Goal: Transaction & Acquisition: Obtain resource

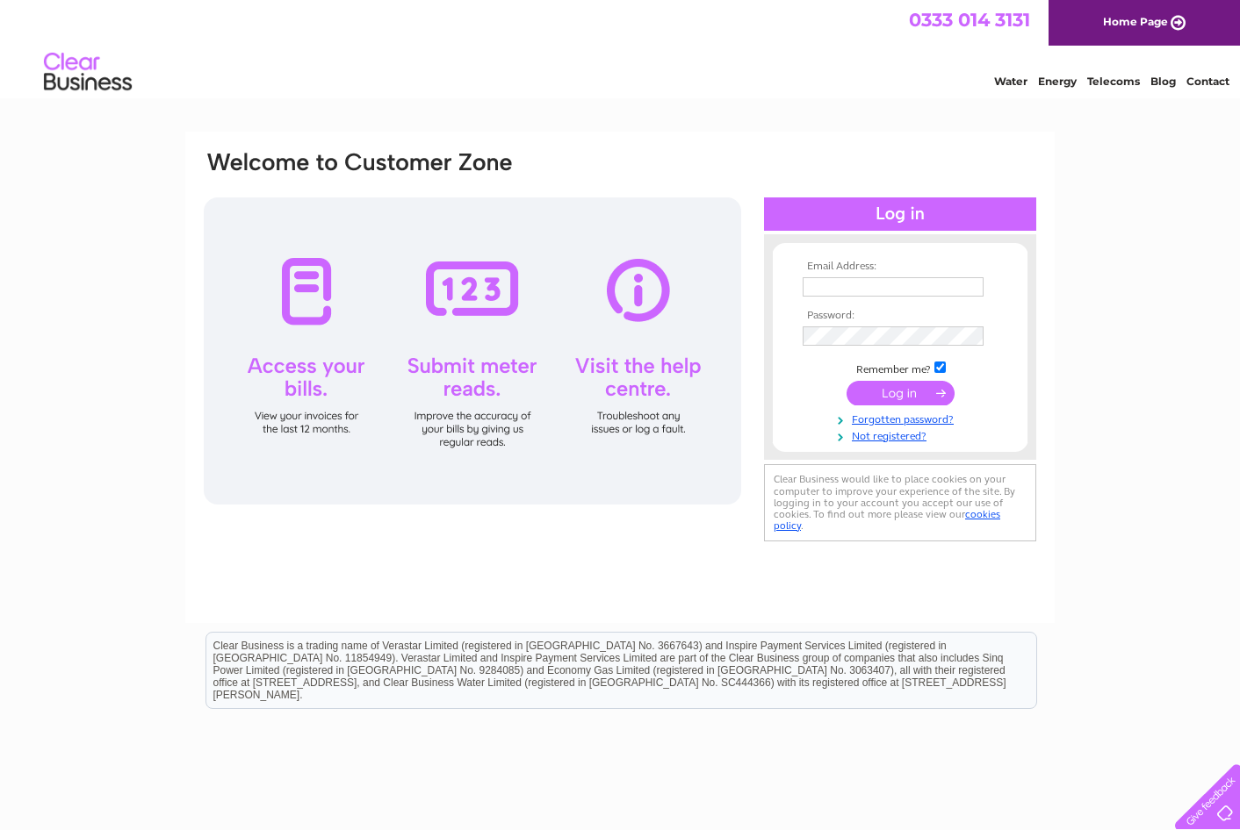
click at [809, 270] on th "Email Address:" at bounding box center [900, 267] width 204 height 12
click at [832, 282] on input "text" at bounding box center [892, 286] width 181 height 19
type input "[EMAIL_ADDRESS][DOMAIN_NAME]"
click at [846, 383] on input "submit" at bounding box center [900, 395] width 108 height 25
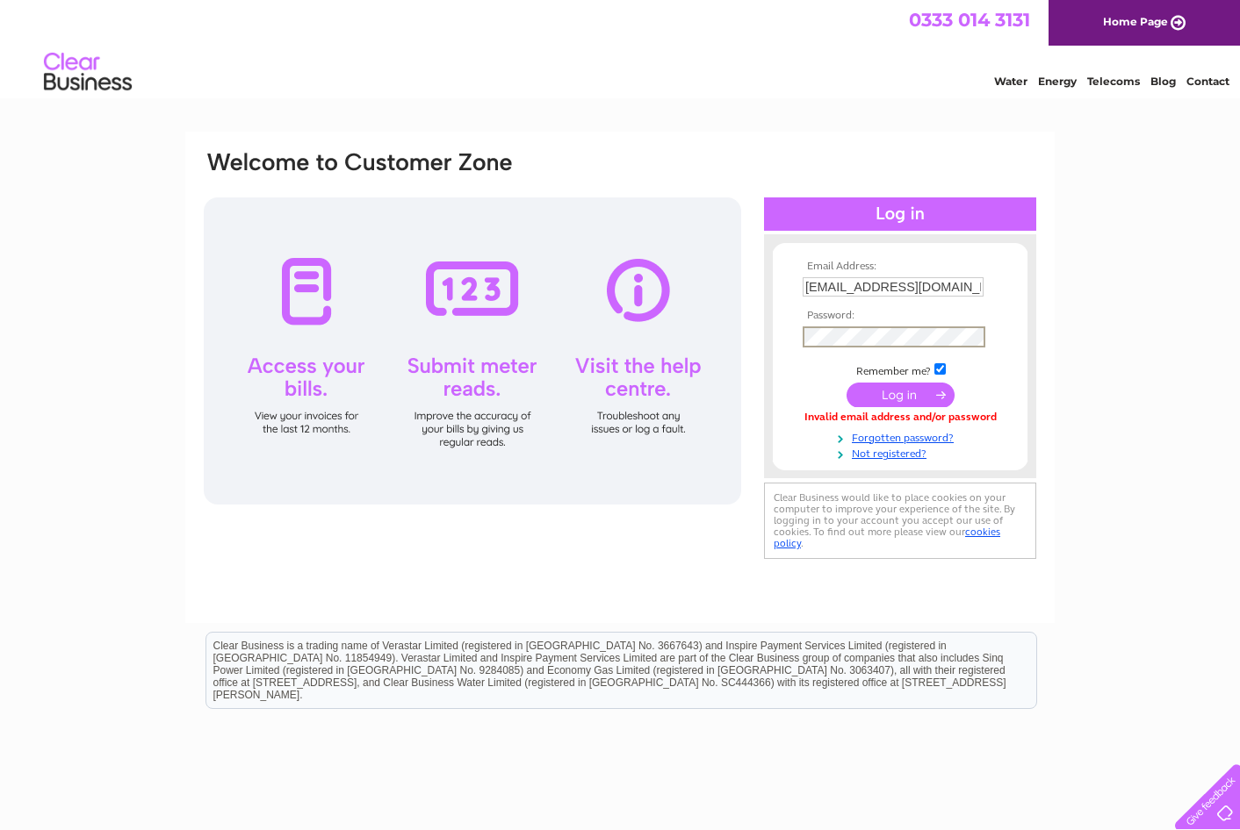
click at [846, 383] on input "submit" at bounding box center [900, 395] width 108 height 25
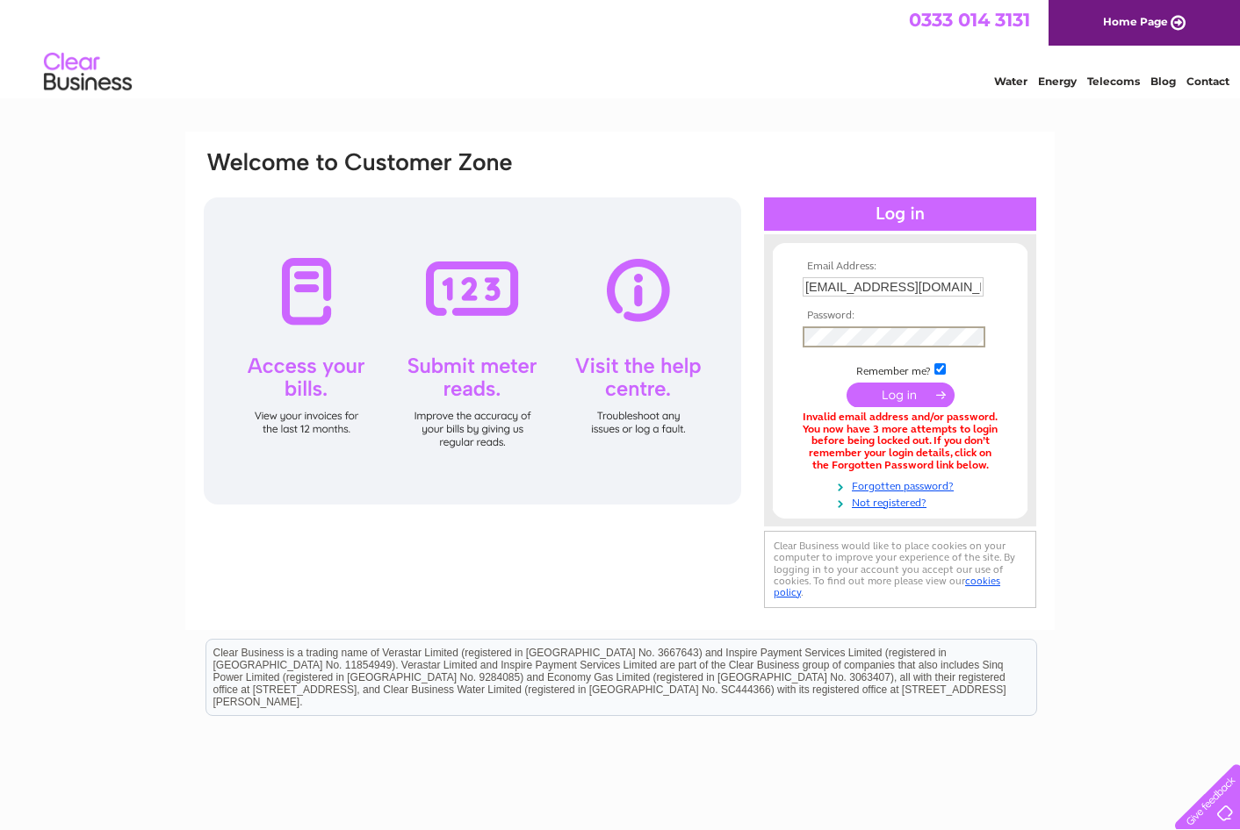
click at [846, 383] on input "submit" at bounding box center [900, 395] width 108 height 25
click at [901, 395] on input "submit" at bounding box center [900, 395] width 108 height 25
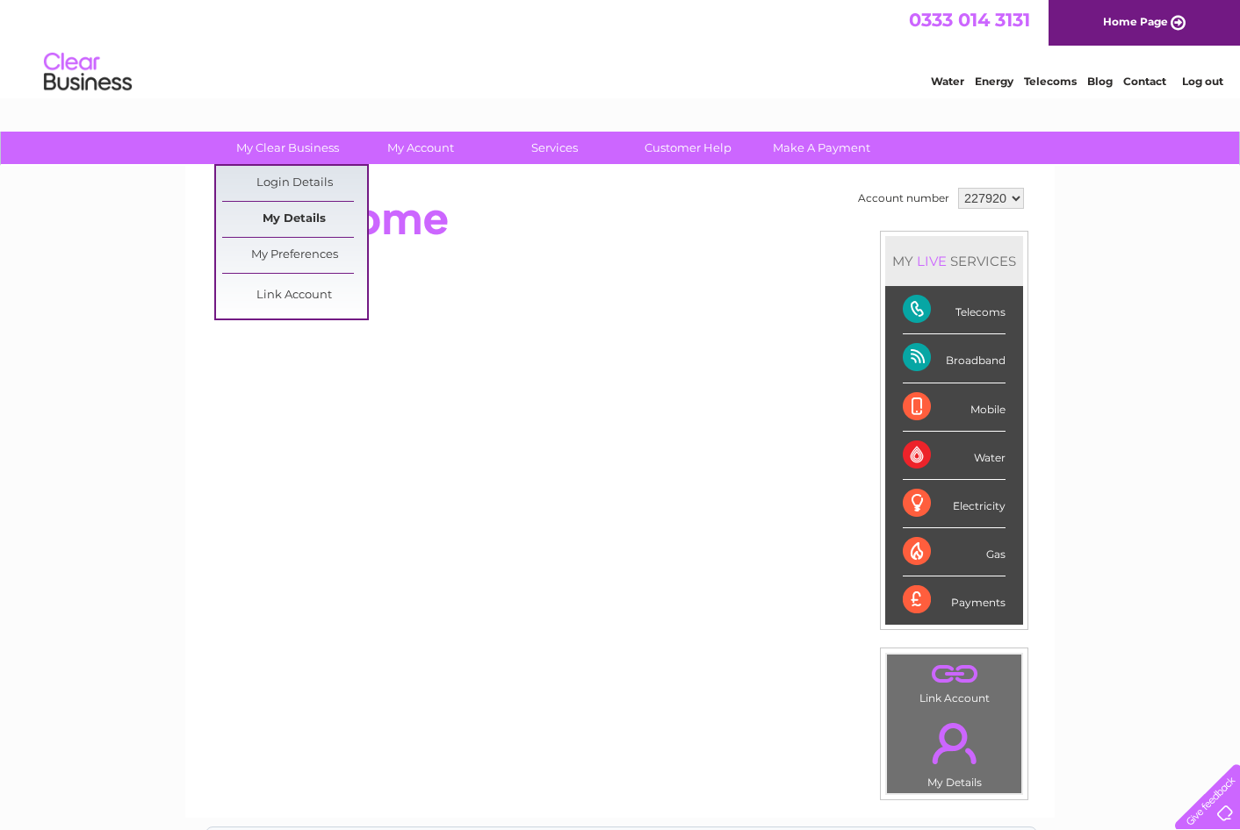
click at [292, 217] on link "My Details" at bounding box center [294, 219] width 145 height 35
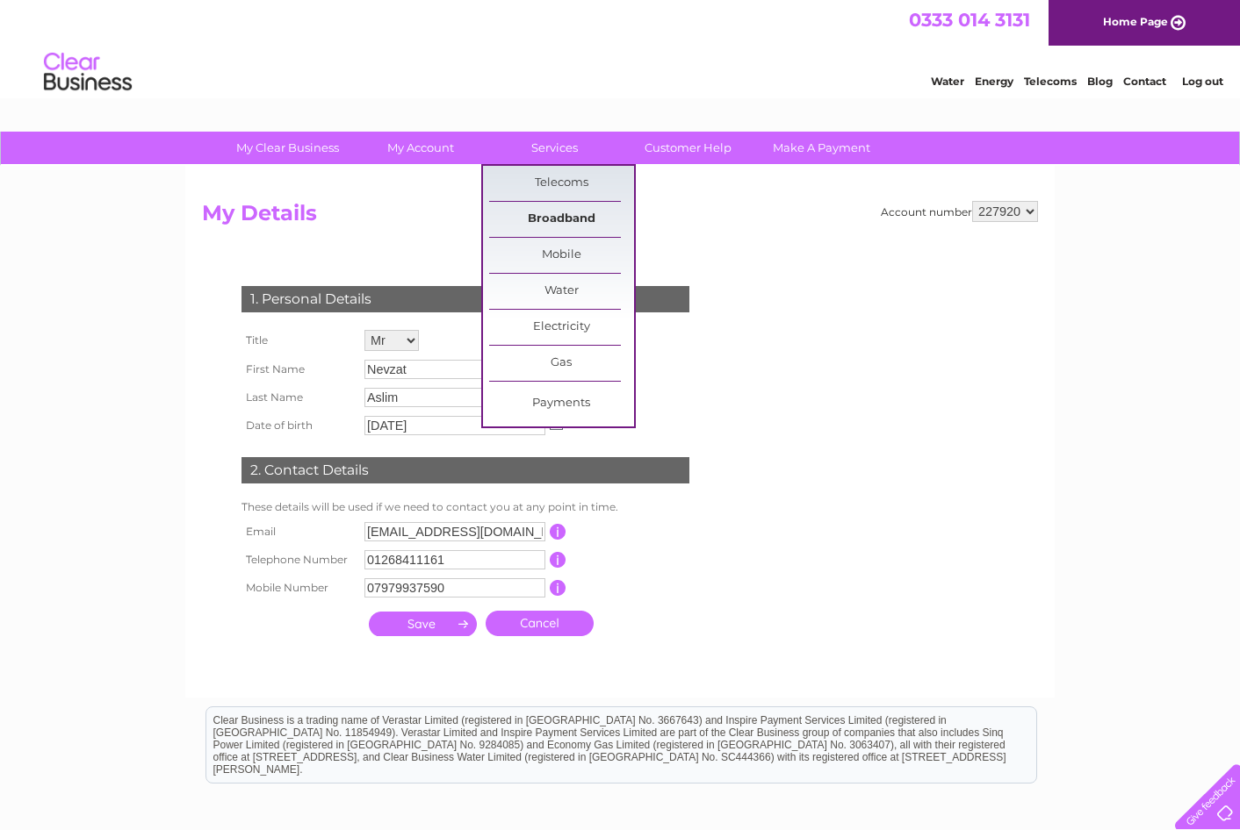
click at [560, 210] on link "Broadband" at bounding box center [561, 219] width 145 height 35
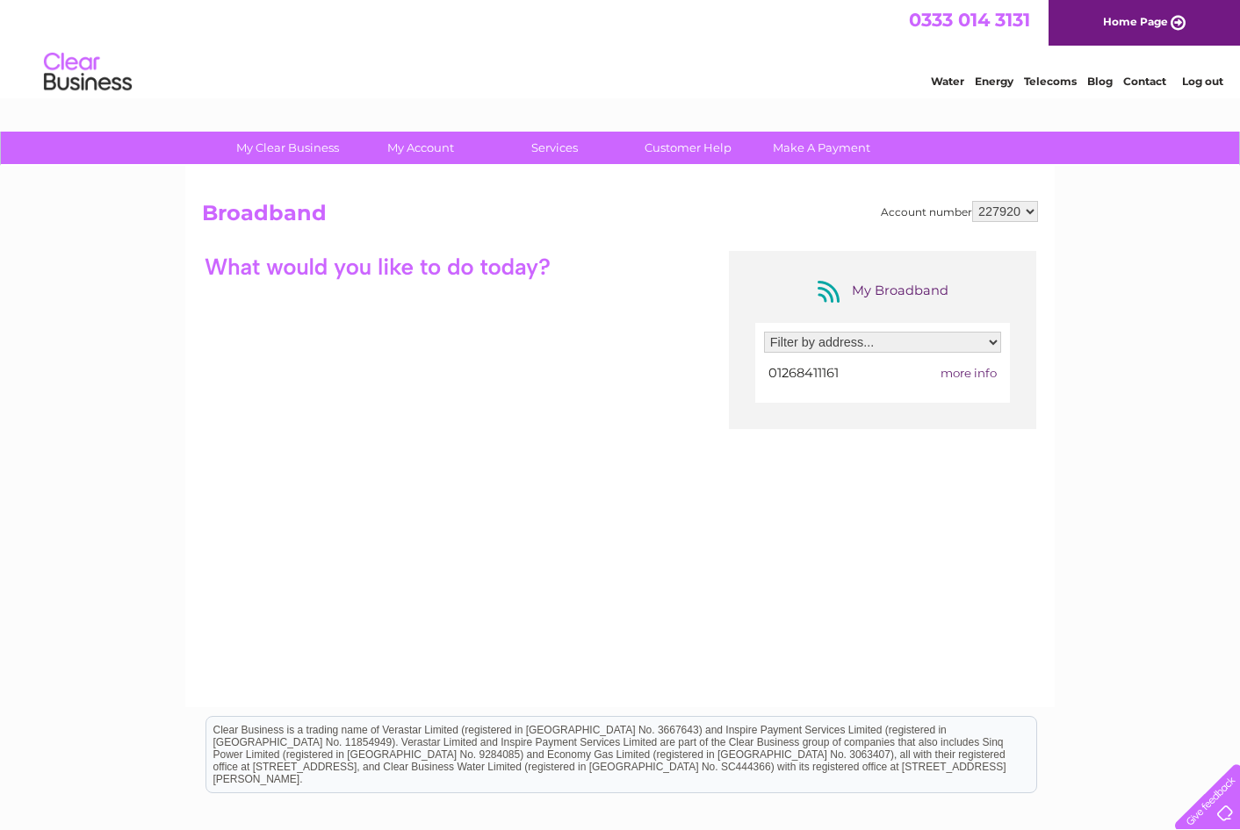
click at [858, 350] on select "Filter by address... Adams Fish Bar, 47 Ballards Walk, Basildon, Essex, SS15 5HL" at bounding box center [882, 342] width 237 height 21
select select "881220"
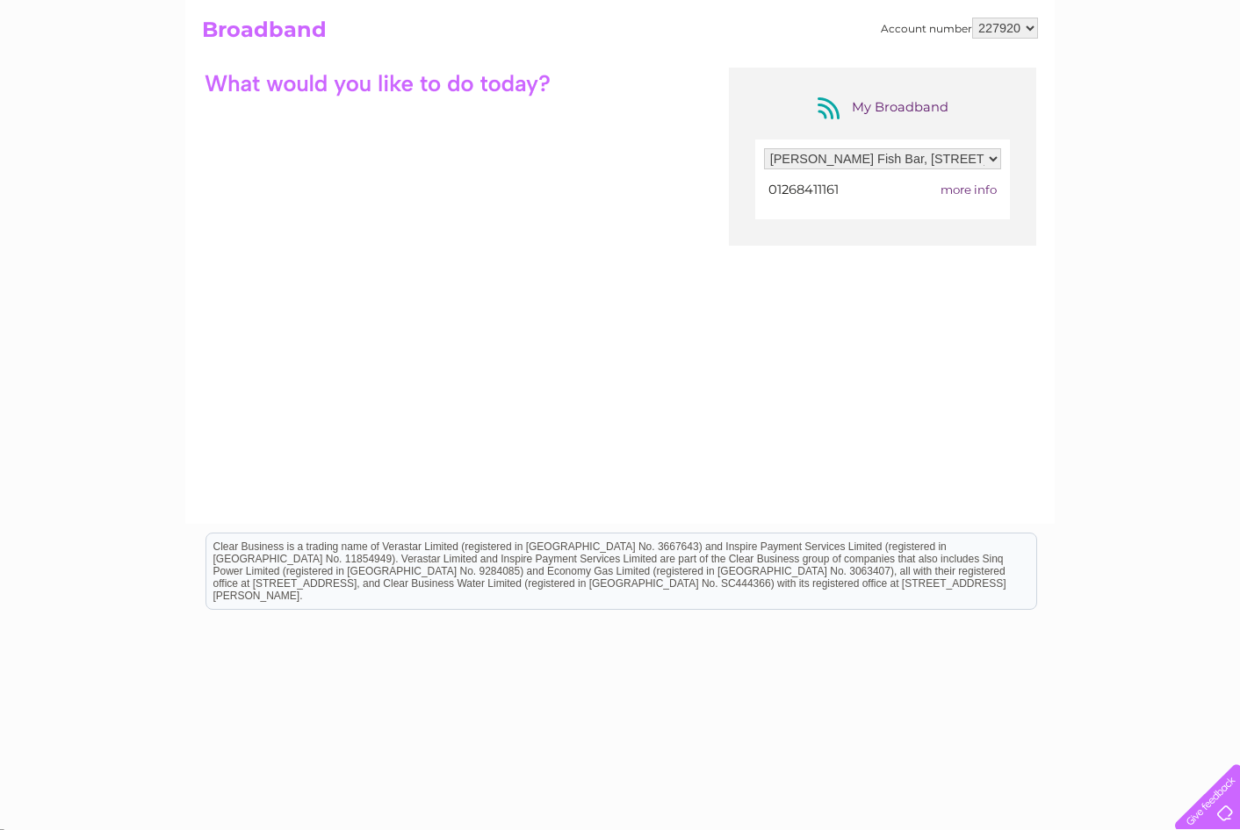
scroll to position [191, 0]
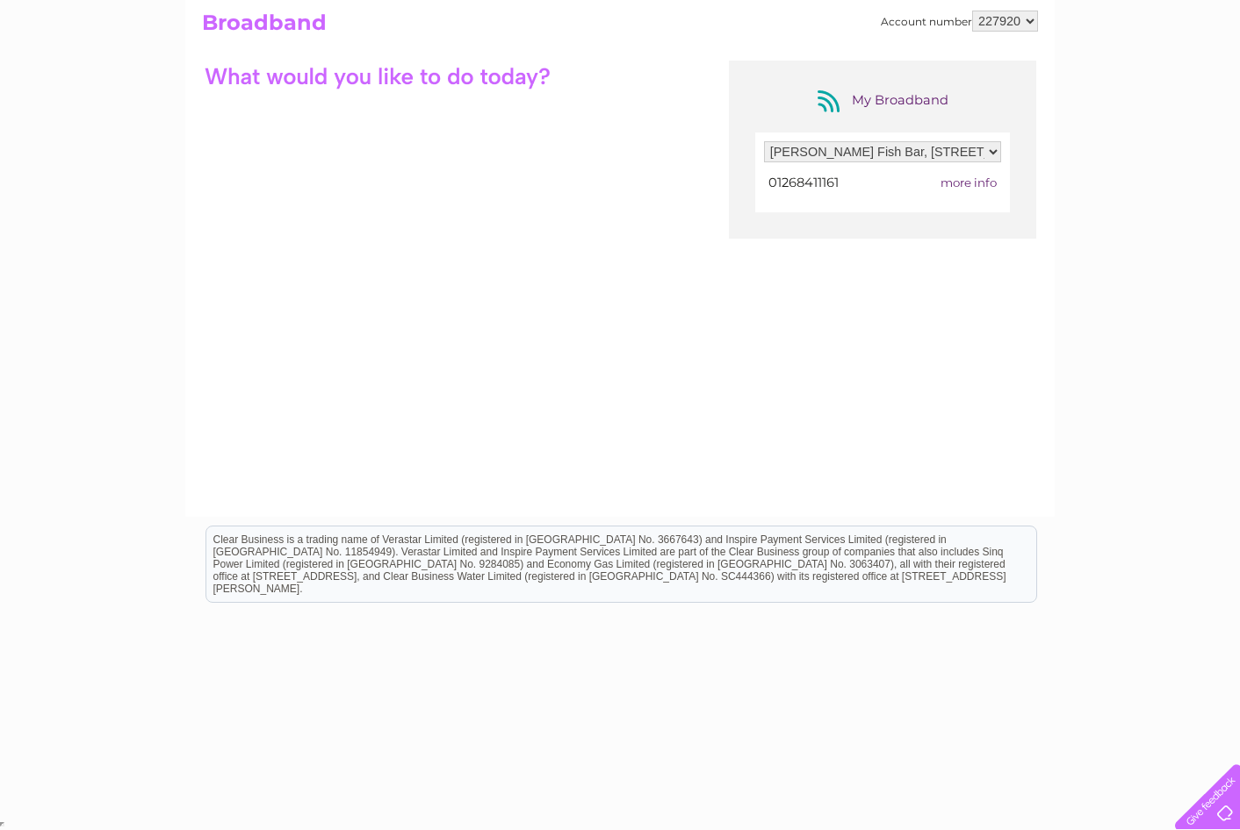
click at [971, 182] on span "more info" at bounding box center [968, 183] width 56 height 14
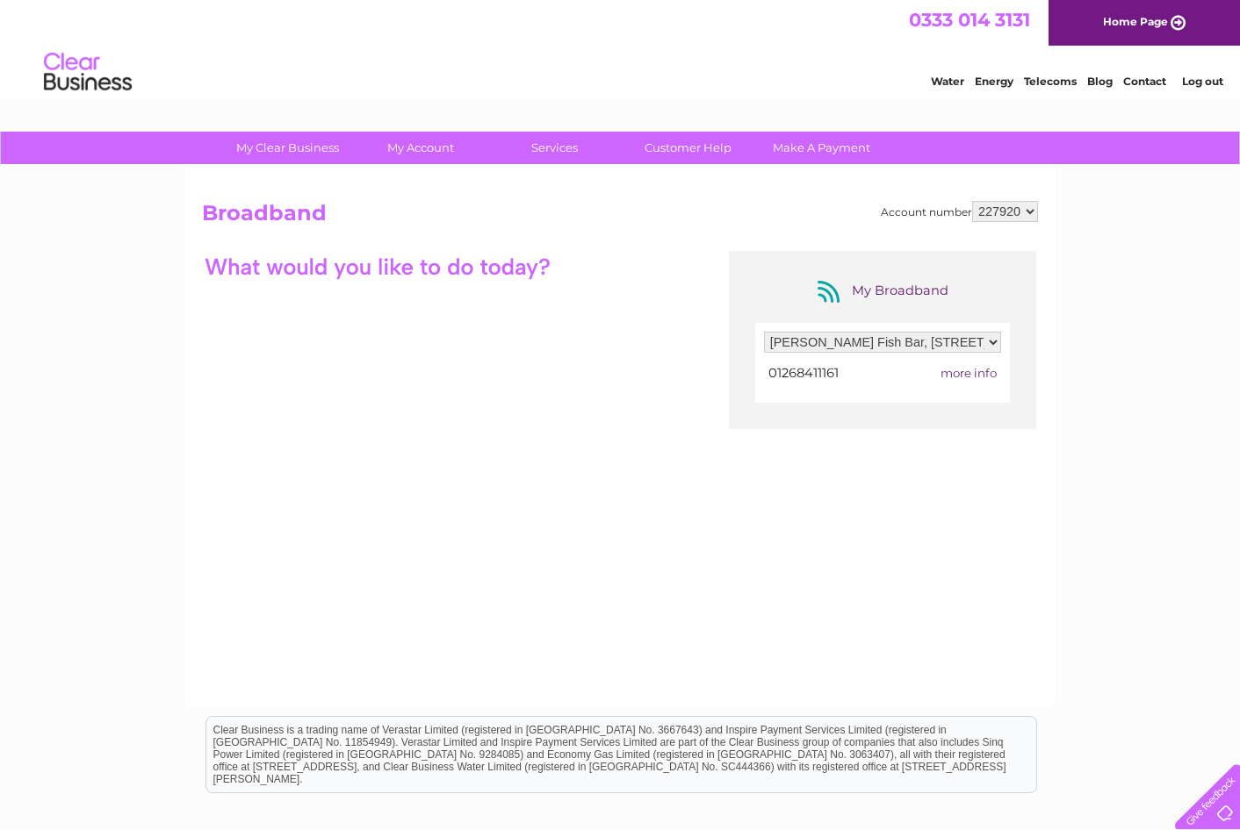
click at [968, 374] on span "more info" at bounding box center [968, 373] width 56 height 14
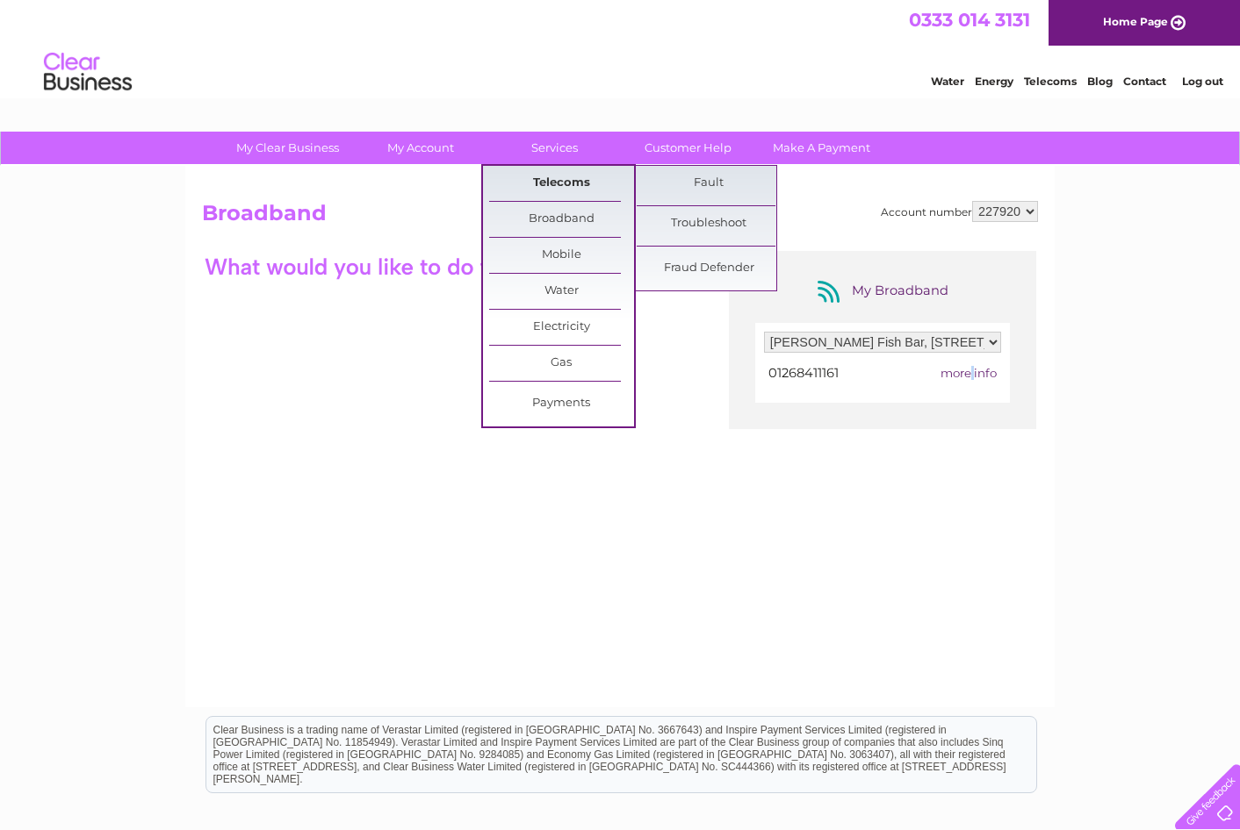
click at [552, 179] on link "Telecoms" at bounding box center [561, 183] width 145 height 35
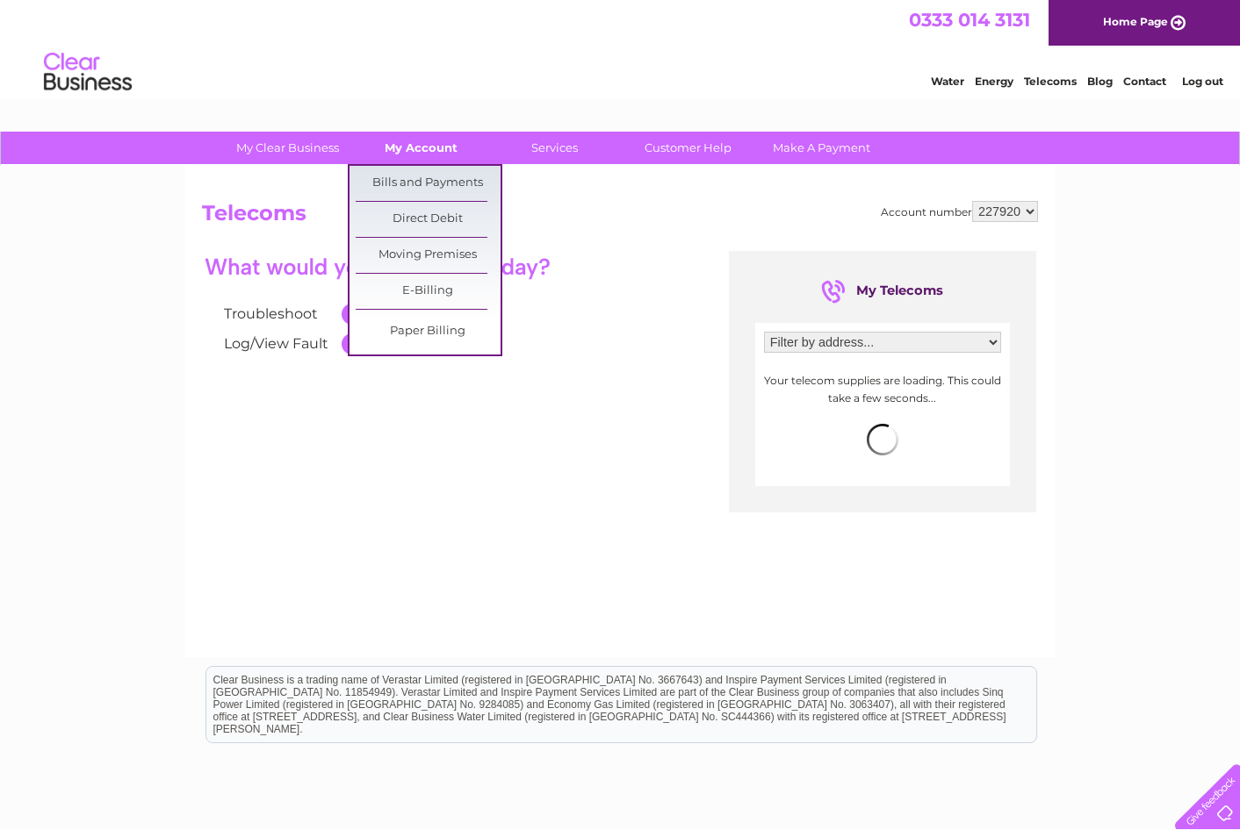
click at [458, 143] on link "My Account" at bounding box center [421, 148] width 145 height 32
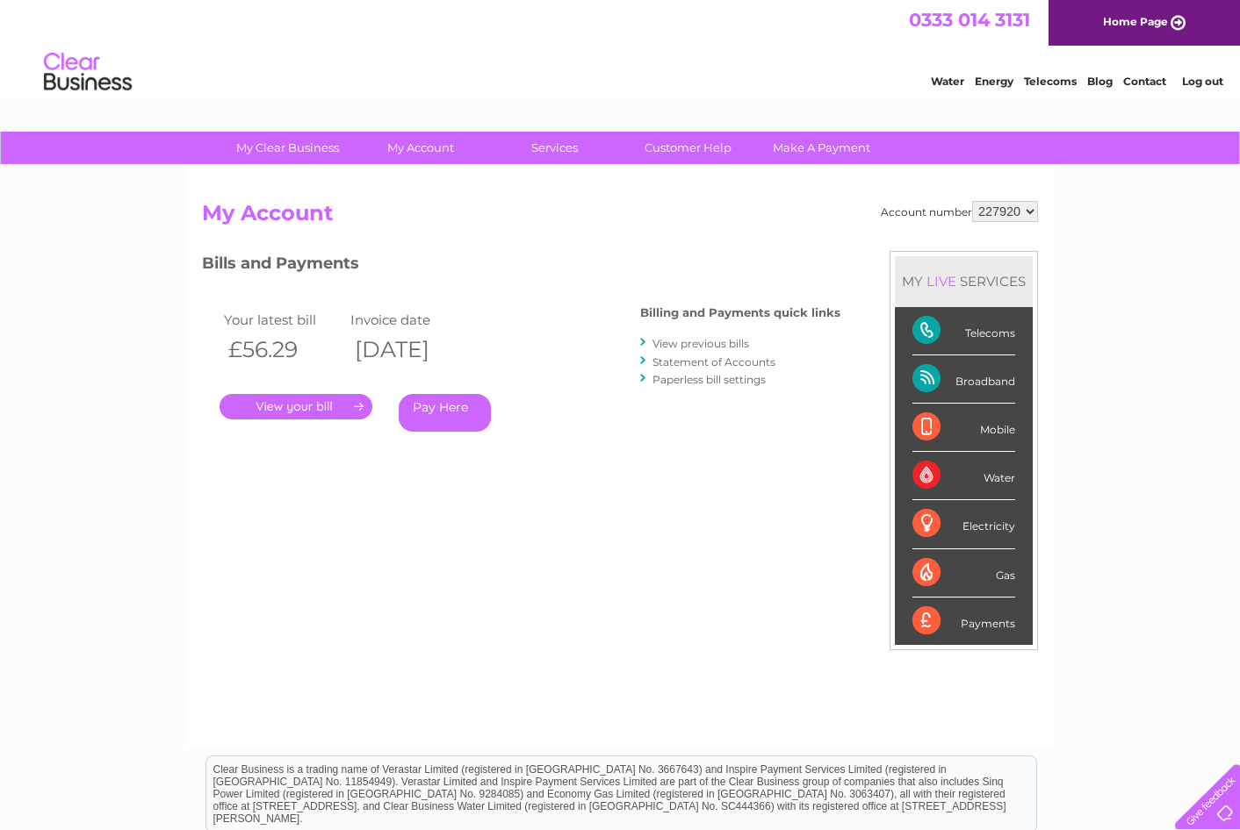
click at [748, 362] on link "Statement of Accounts" at bounding box center [713, 362] width 123 height 13
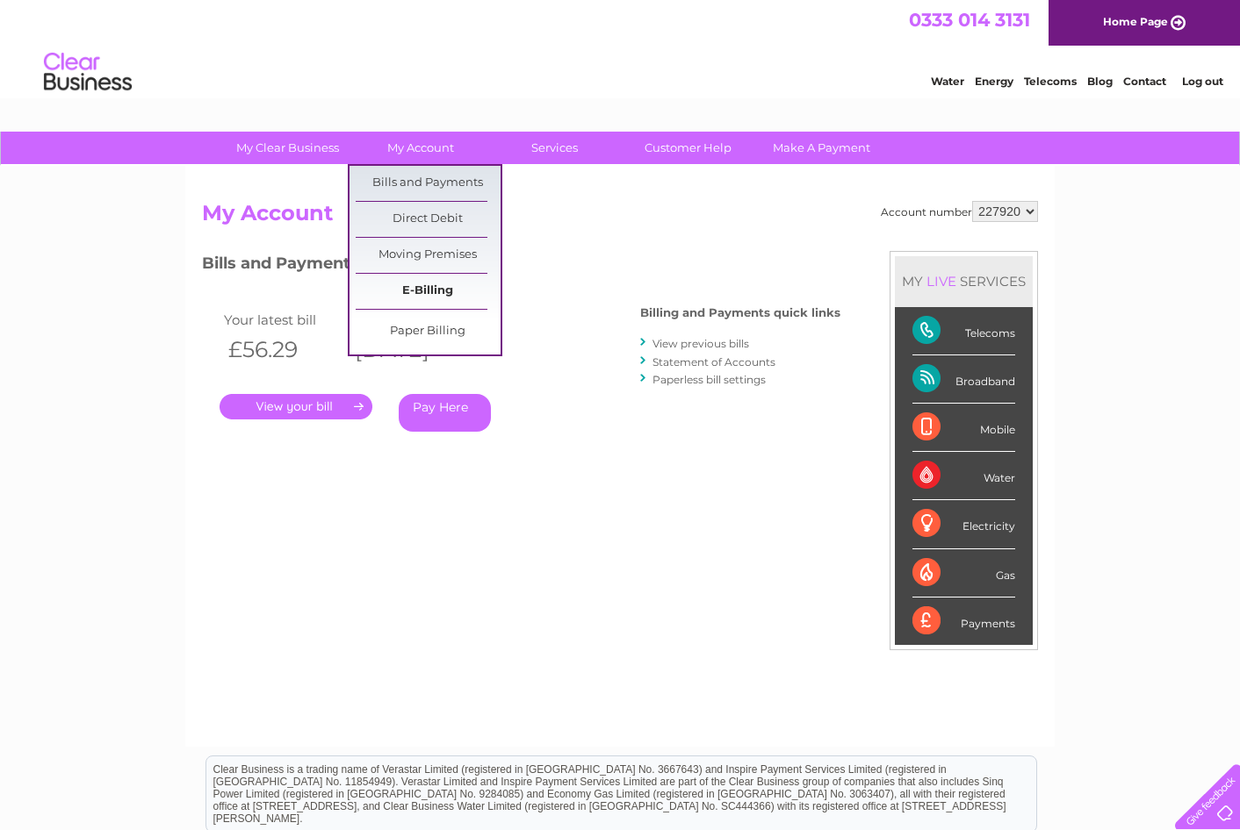
click at [428, 284] on link "E-Billing" at bounding box center [428, 291] width 145 height 35
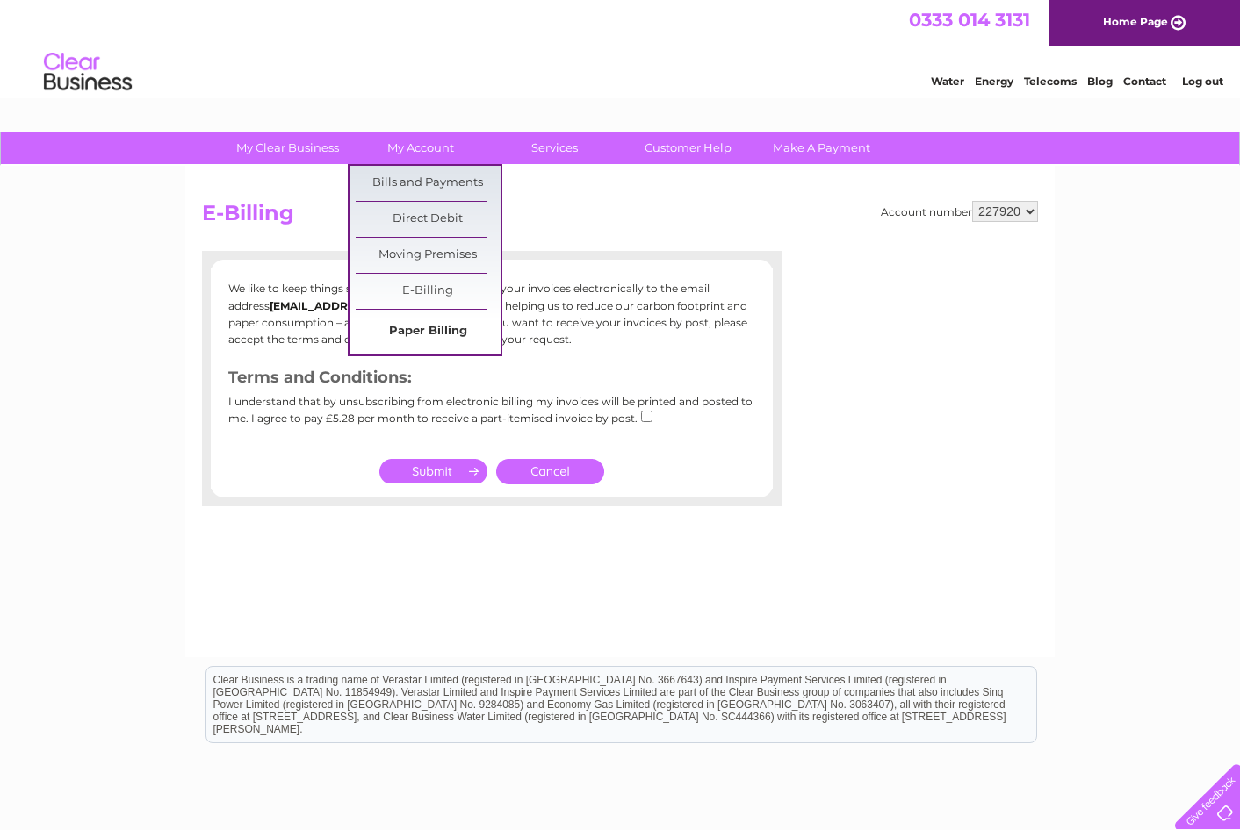
click at [430, 324] on link "Paper Billing" at bounding box center [428, 331] width 145 height 35
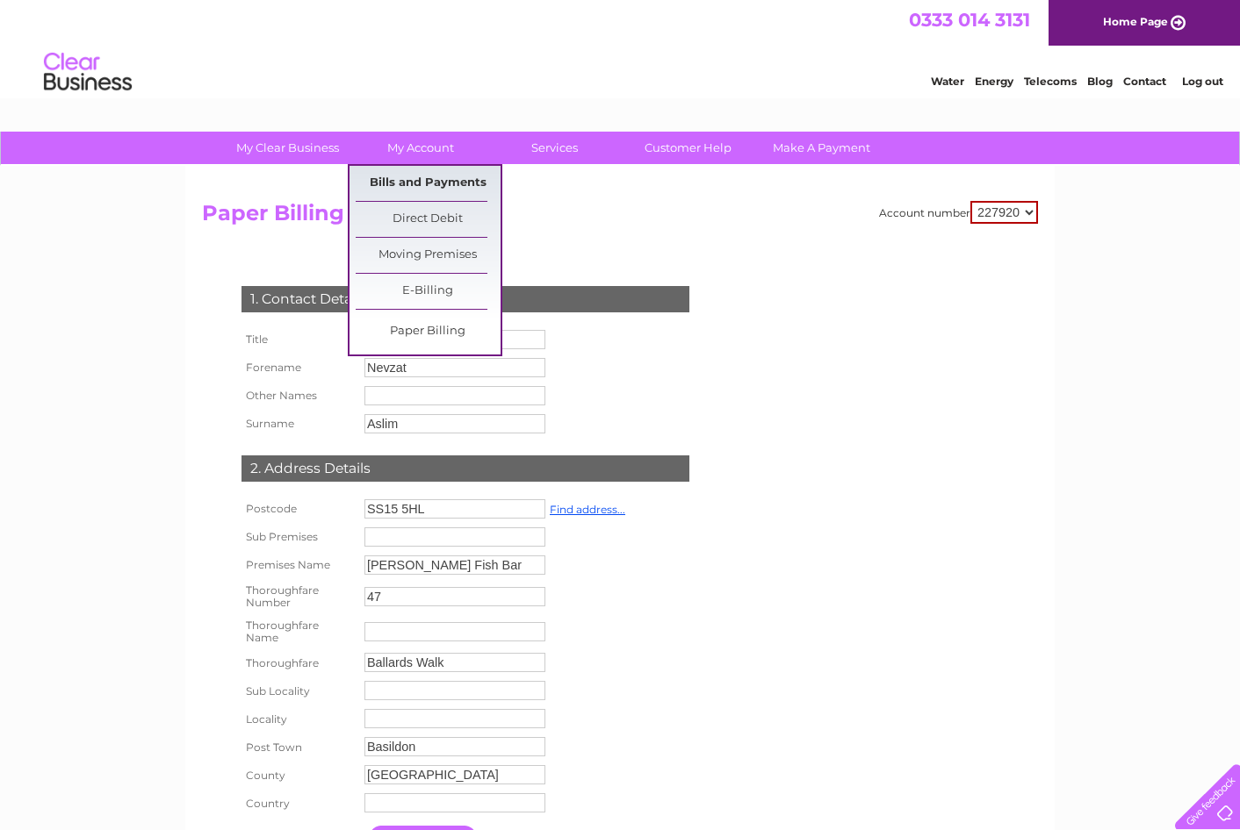
click at [426, 194] on link "Bills and Payments" at bounding box center [428, 183] width 145 height 35
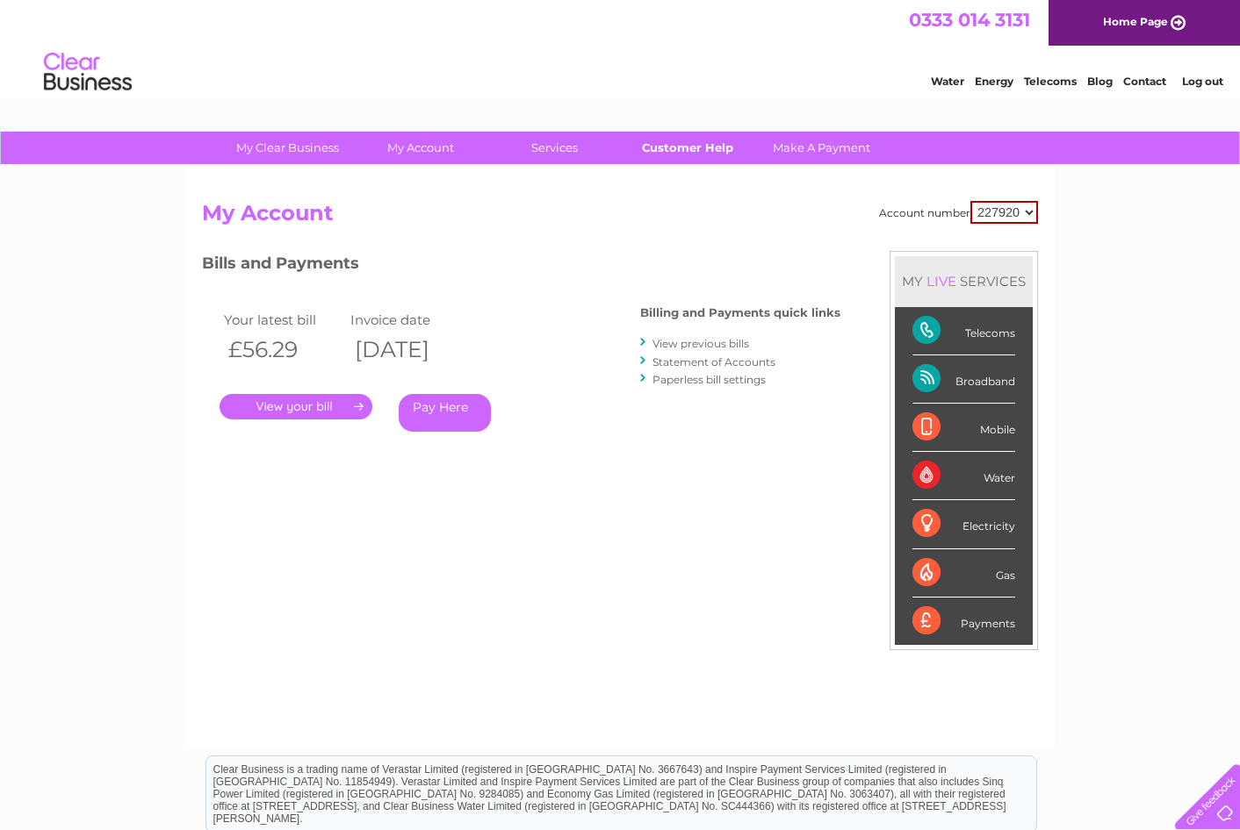
click at [691, 153] on link "Customer Help" at bounding box center [687, 148] width 145 height 32
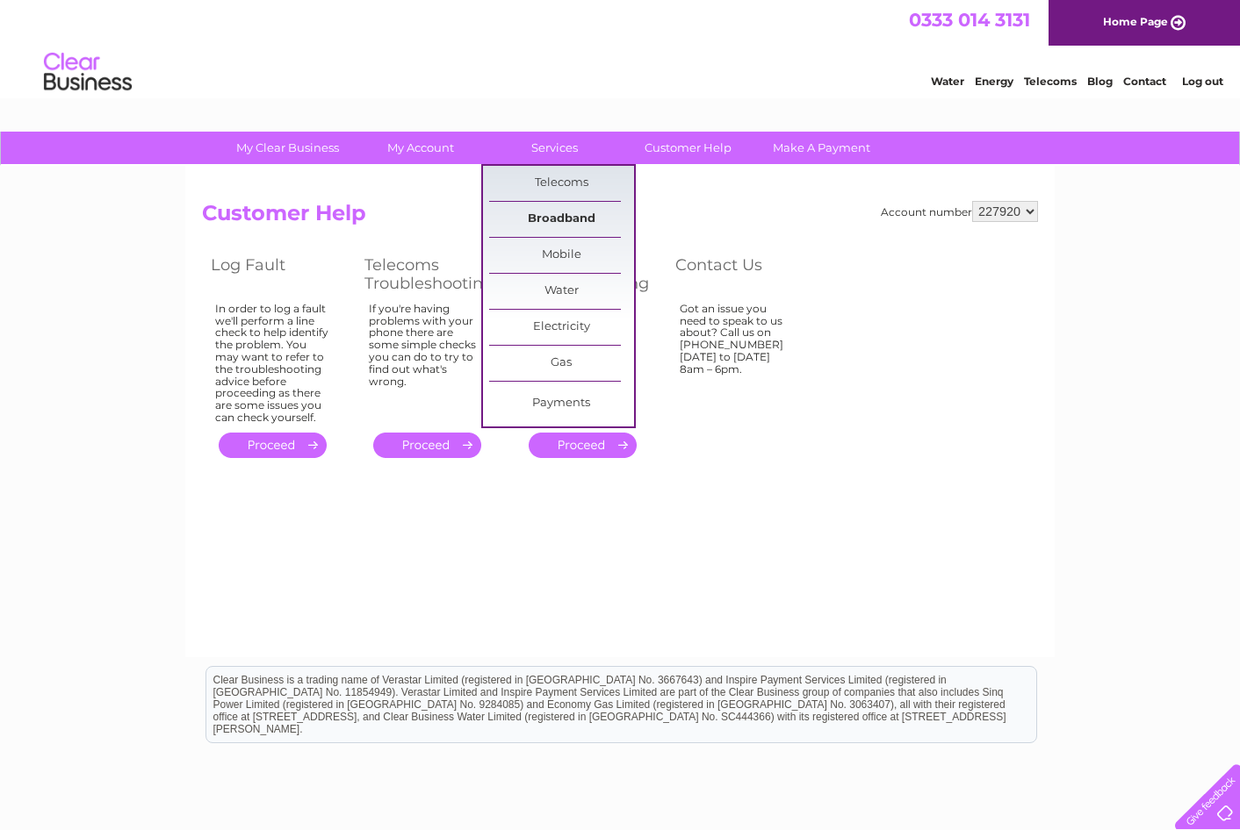
click at [563, 204] on link "Broadband" at bounding box center [561, 219] width 145 height 35
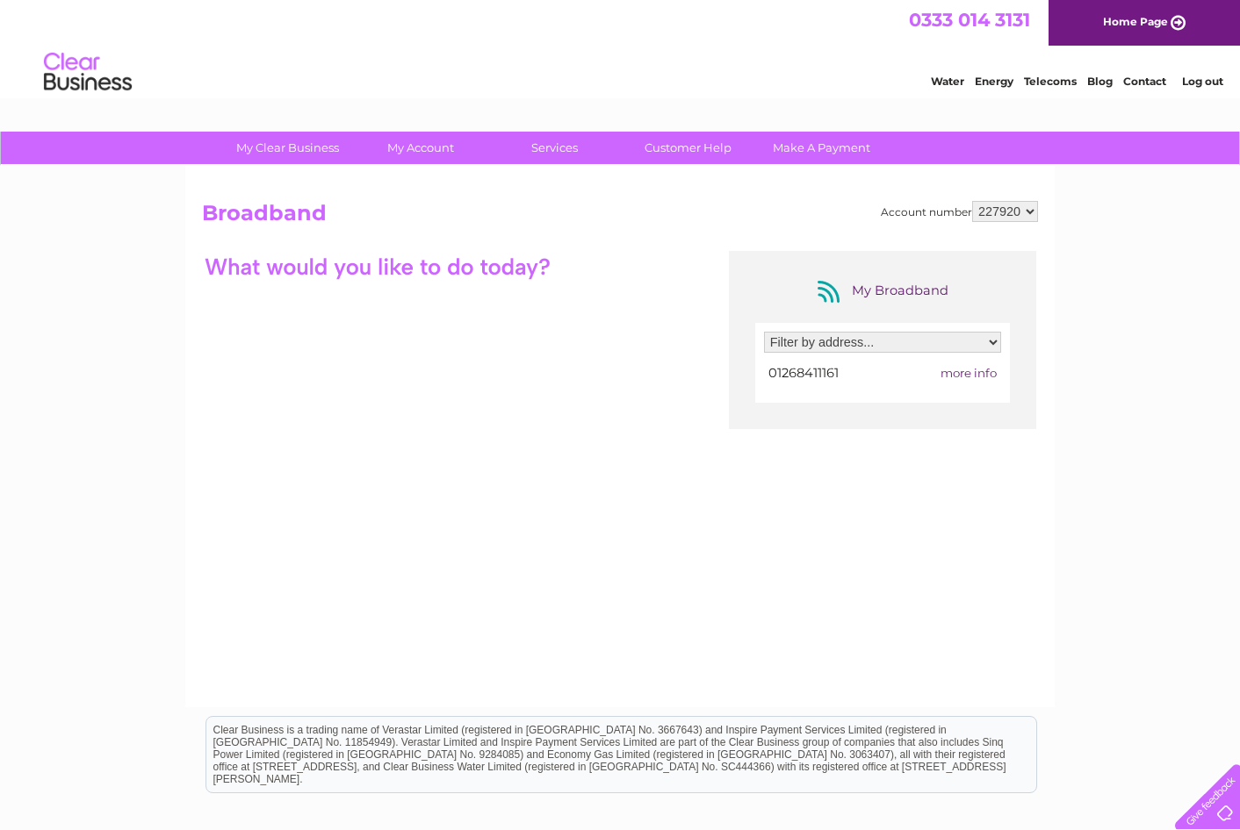
click at [982, 375] on span "more info" at bounding box center [968, 373] width 56 height 14
click at [956, 373] on span "more info" at bounding box center [968, 373] width 56 height 14
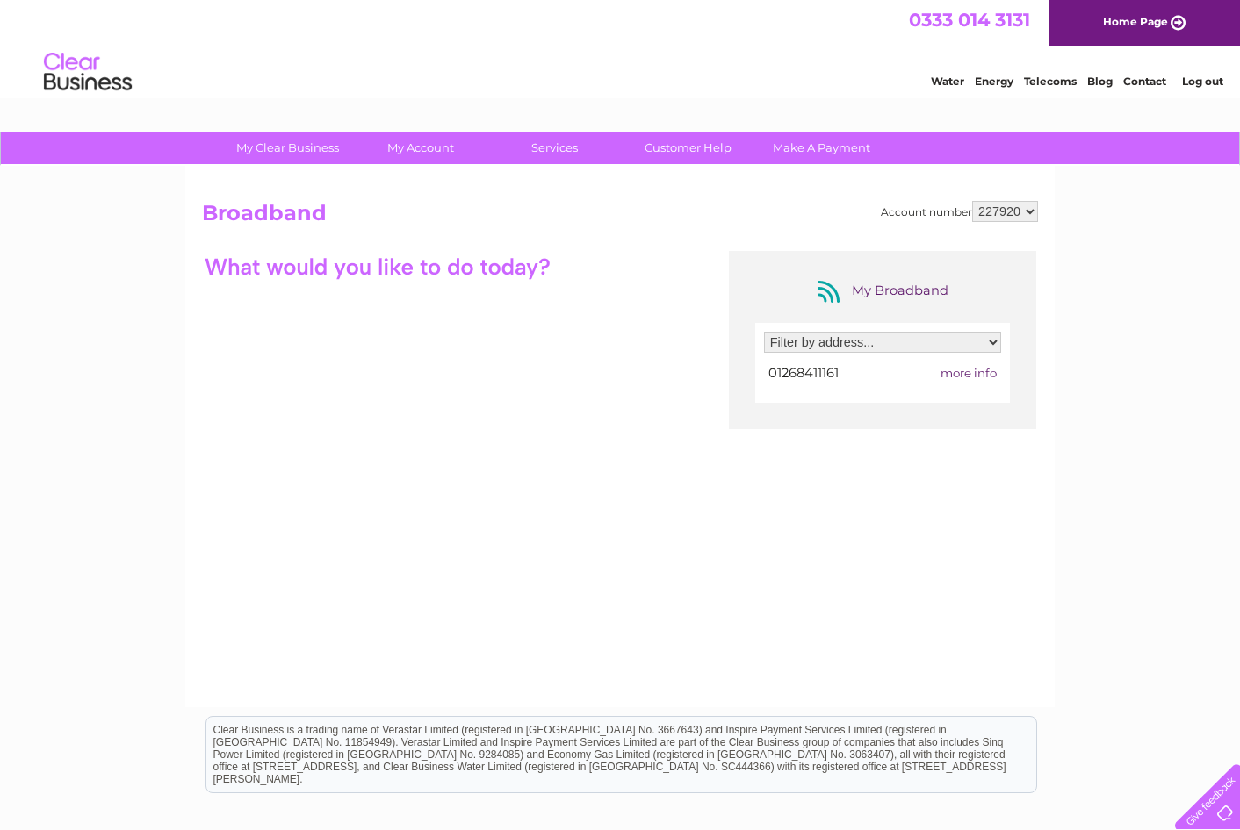
click at [868, 347] on select "Filter by address... Adams Fish Bar, 47 Ballards Walk, Basildon, Essex, SS15 5HL" at bounding box center [882, 342] width 237 height 21
select select "881220"
click at [1038, 84] on link "Telecoms" at bounding box center [1050, 81] width 53 height 13
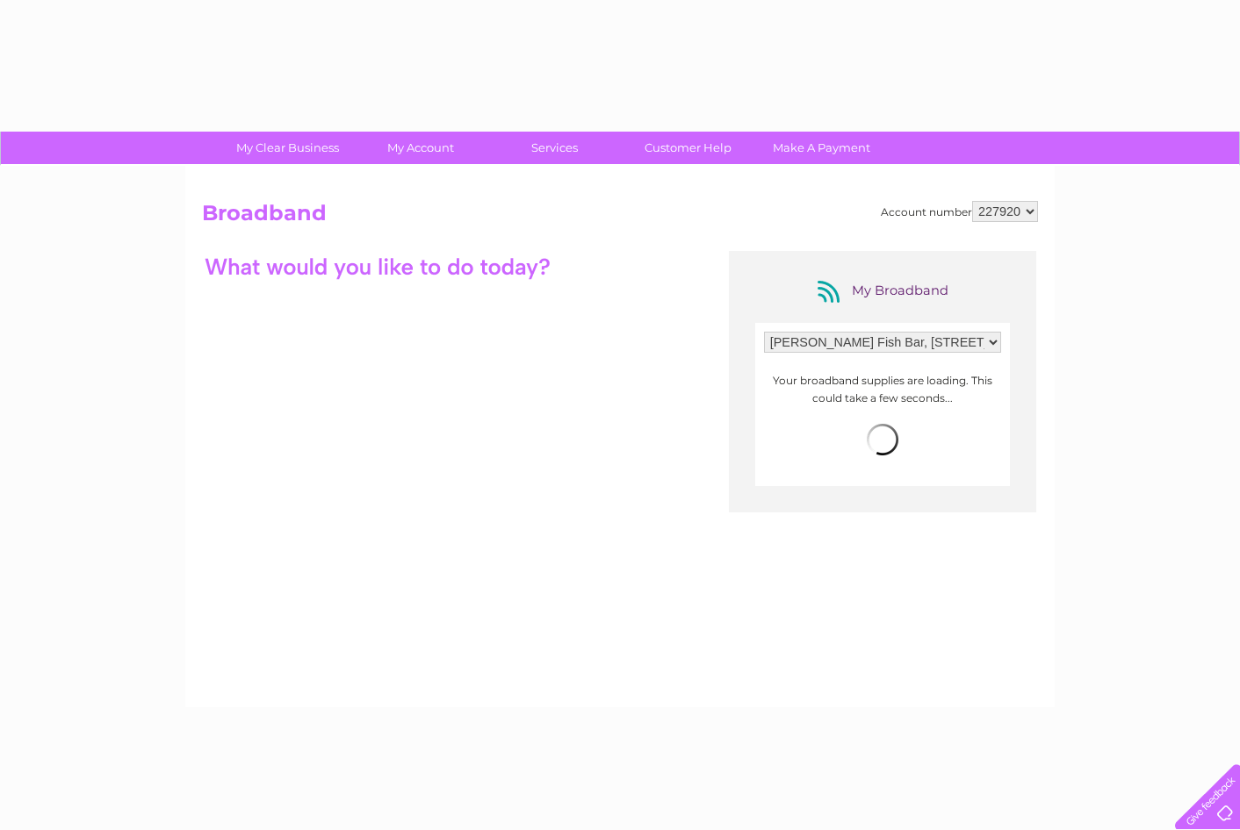
select select "881220"
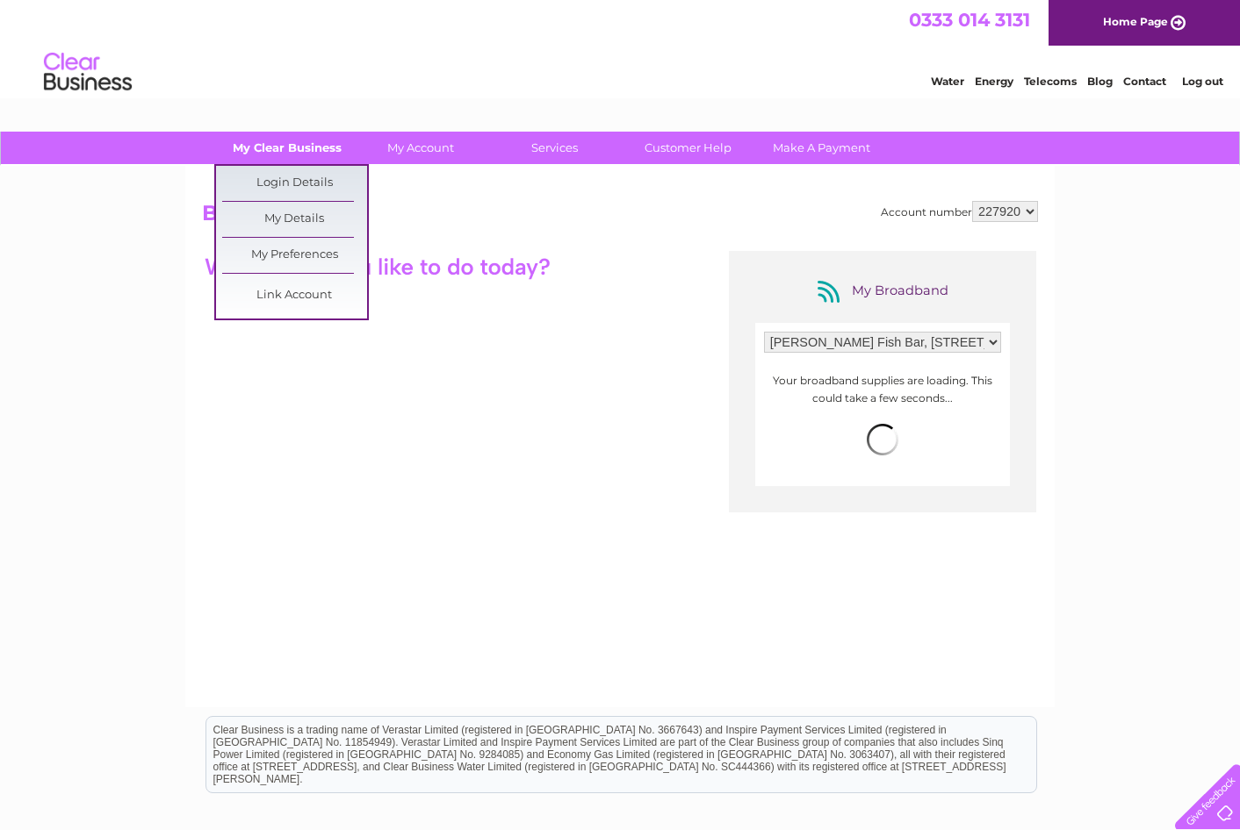
click at [253, 147] on link "My Clear Business" at bounding box center [287, 148] width 145 height 32
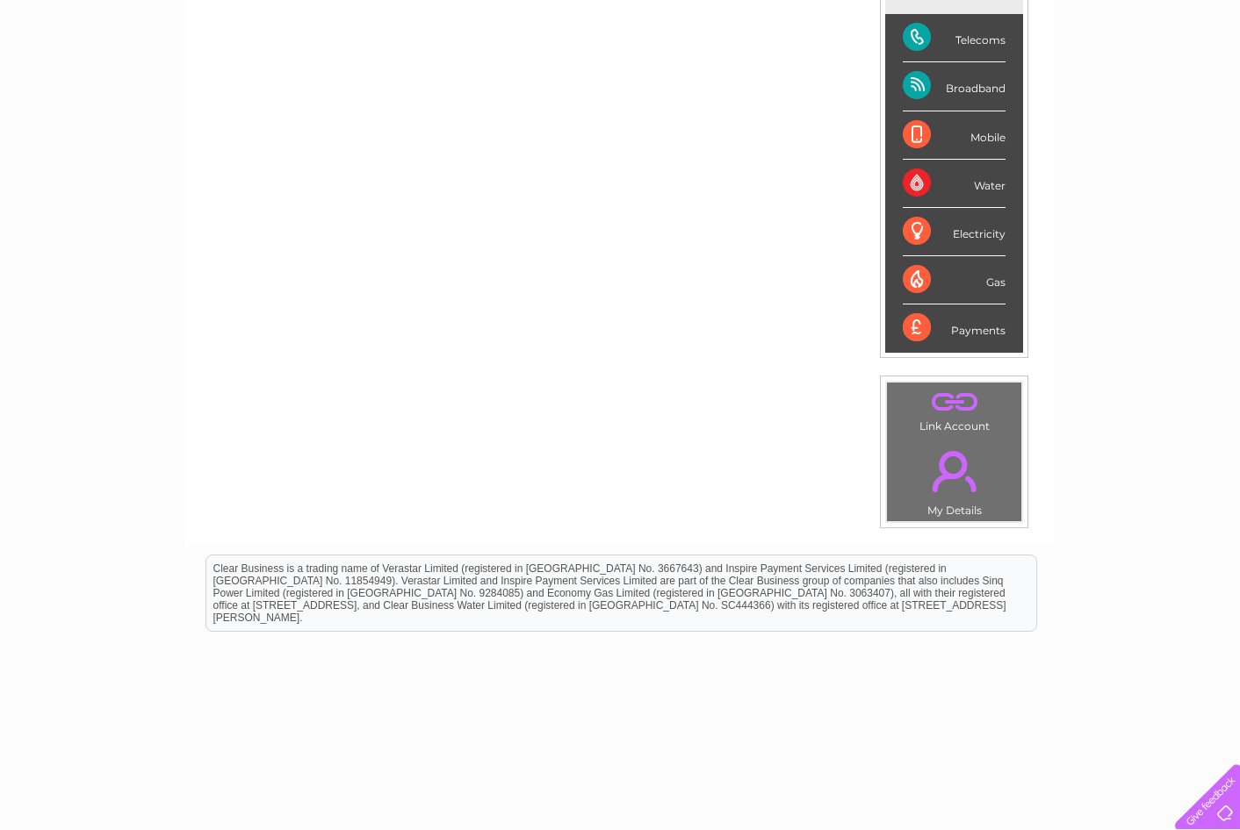
scroll to position [301, 0]
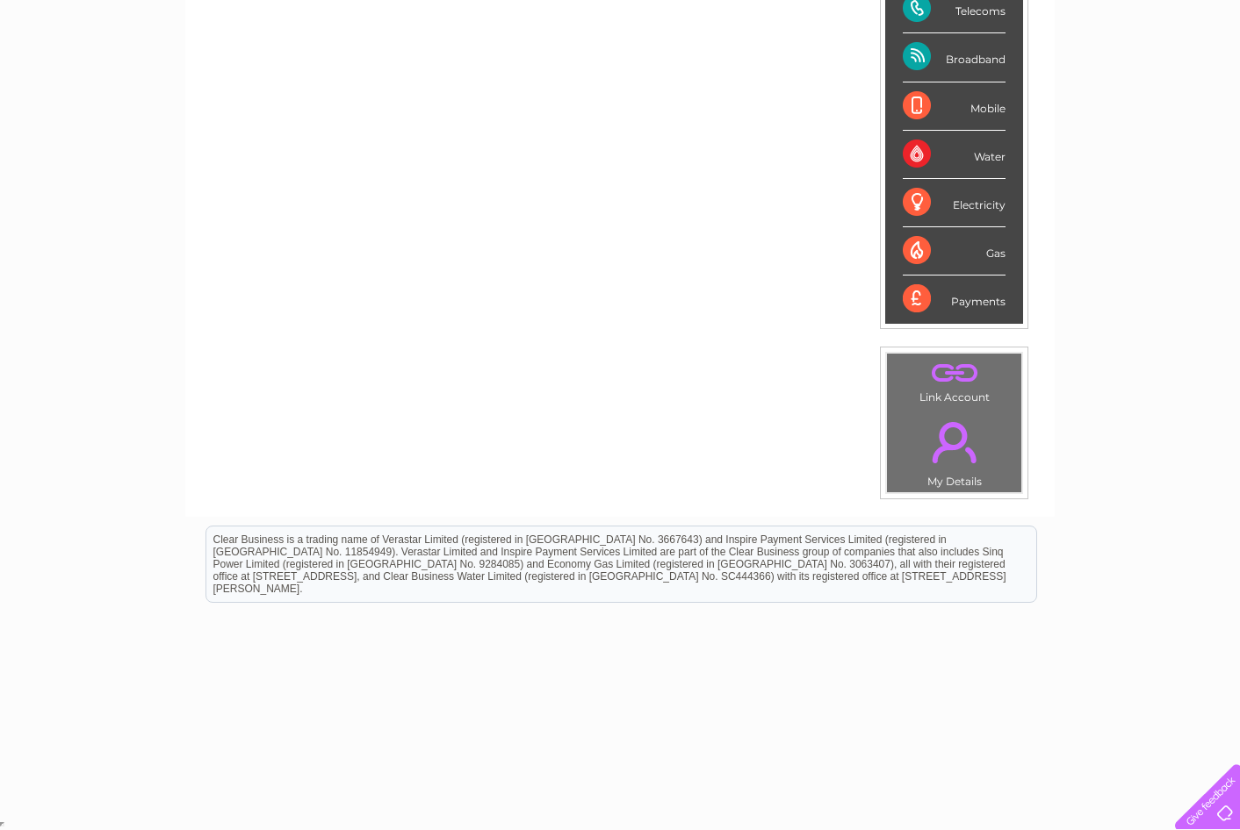
click at [945, 456] on link "." at bounding box center [954, 442] width 126 height 61
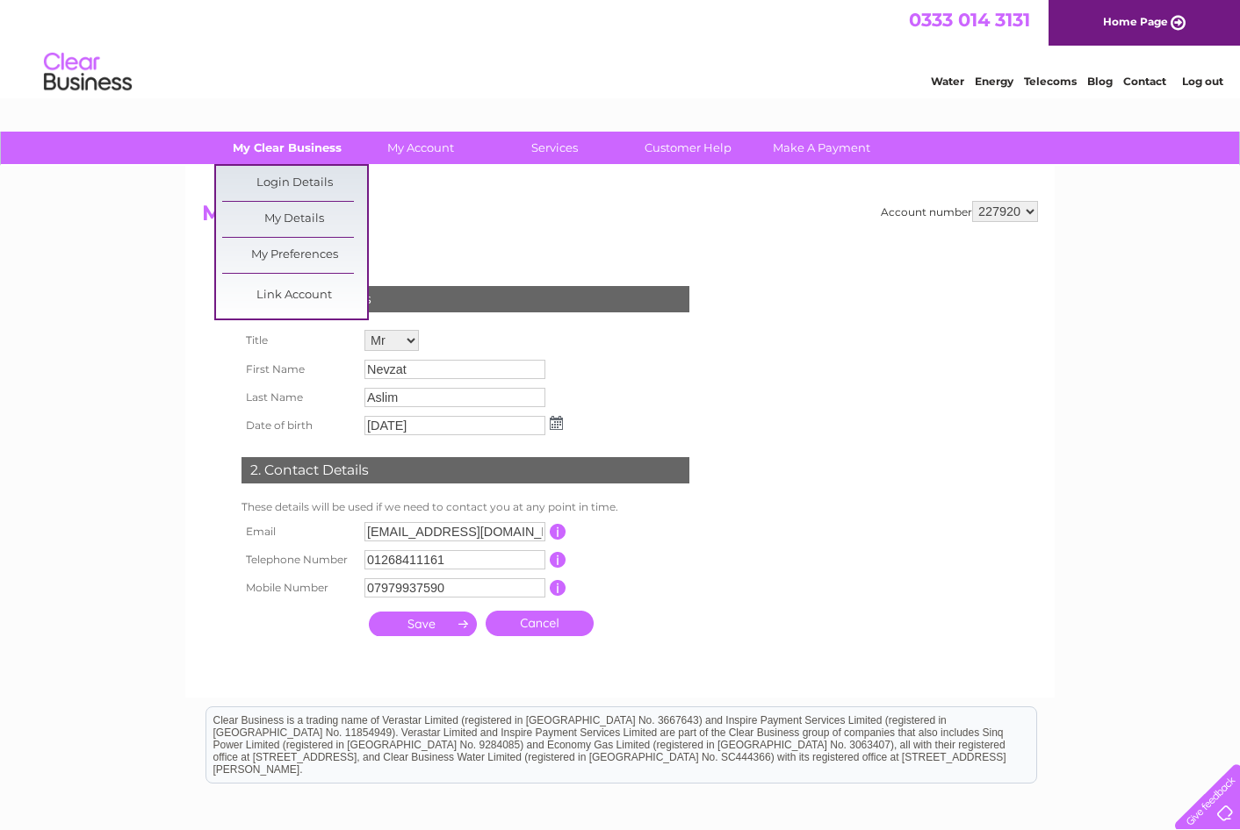
click at [242, 138] on link "My Clear Business" at bounding box center [287, 148] width 145 height 32
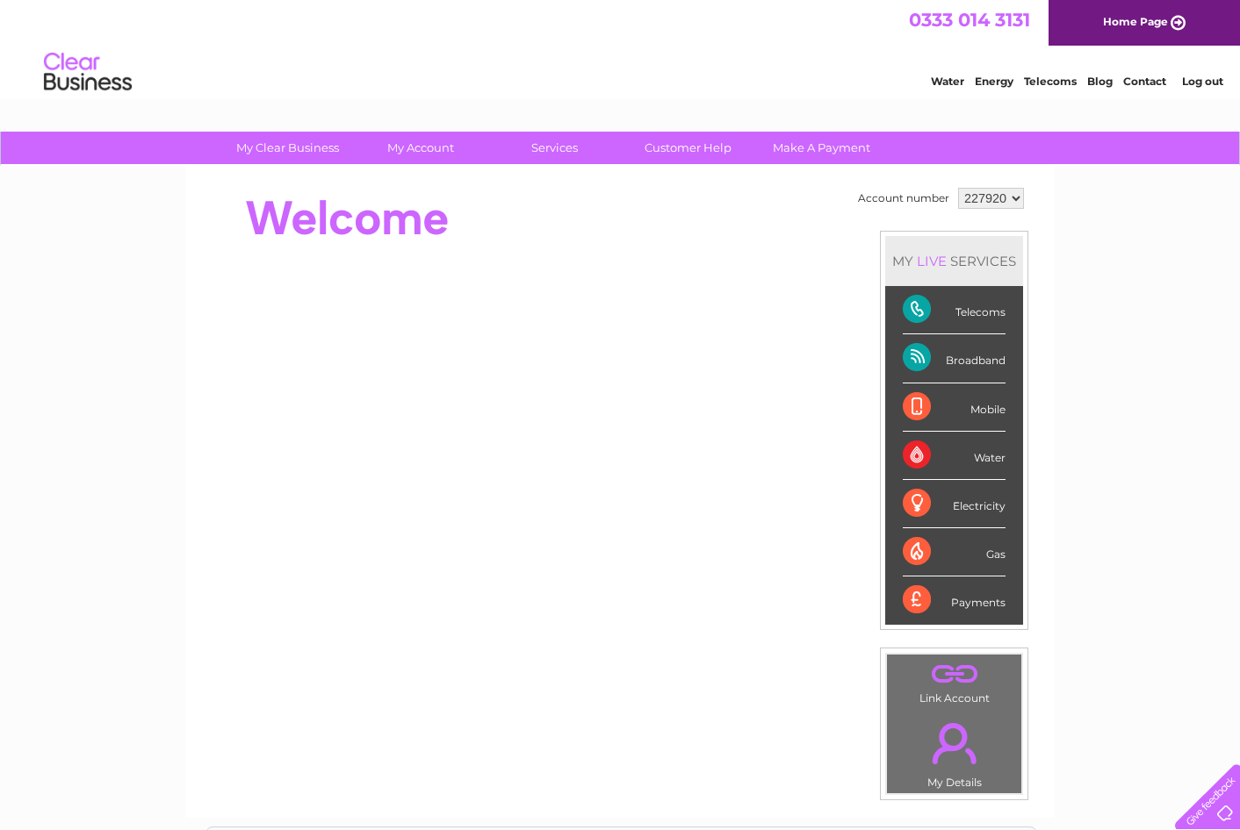
click at [921, 314] on div "Telecoms" at bounding box center [953, 310] width 103 height 48
click at [984, 199] on select "227920" at bounding box center [991, 198] width 66 height 21
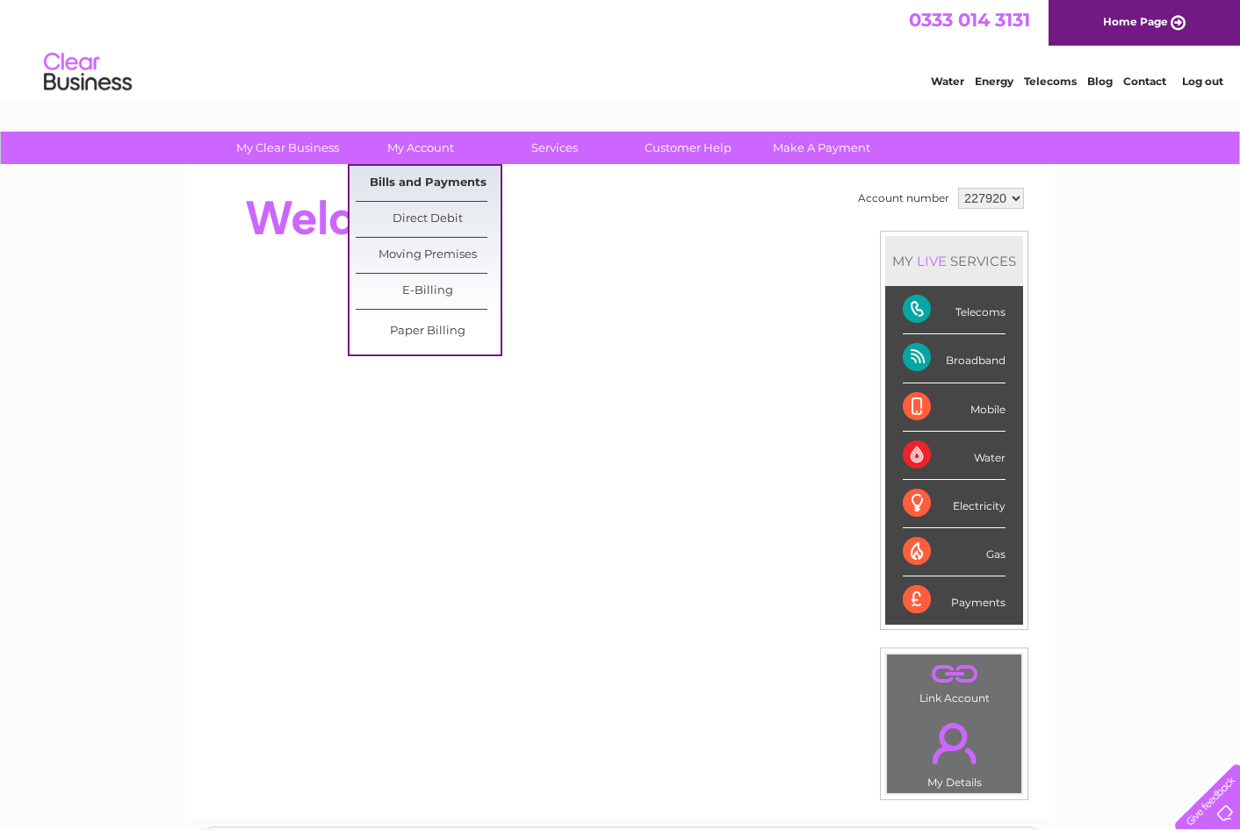
click at [426, 179] on link "Bills and Payments" at bounding box center [428, 183] width 145 height 35
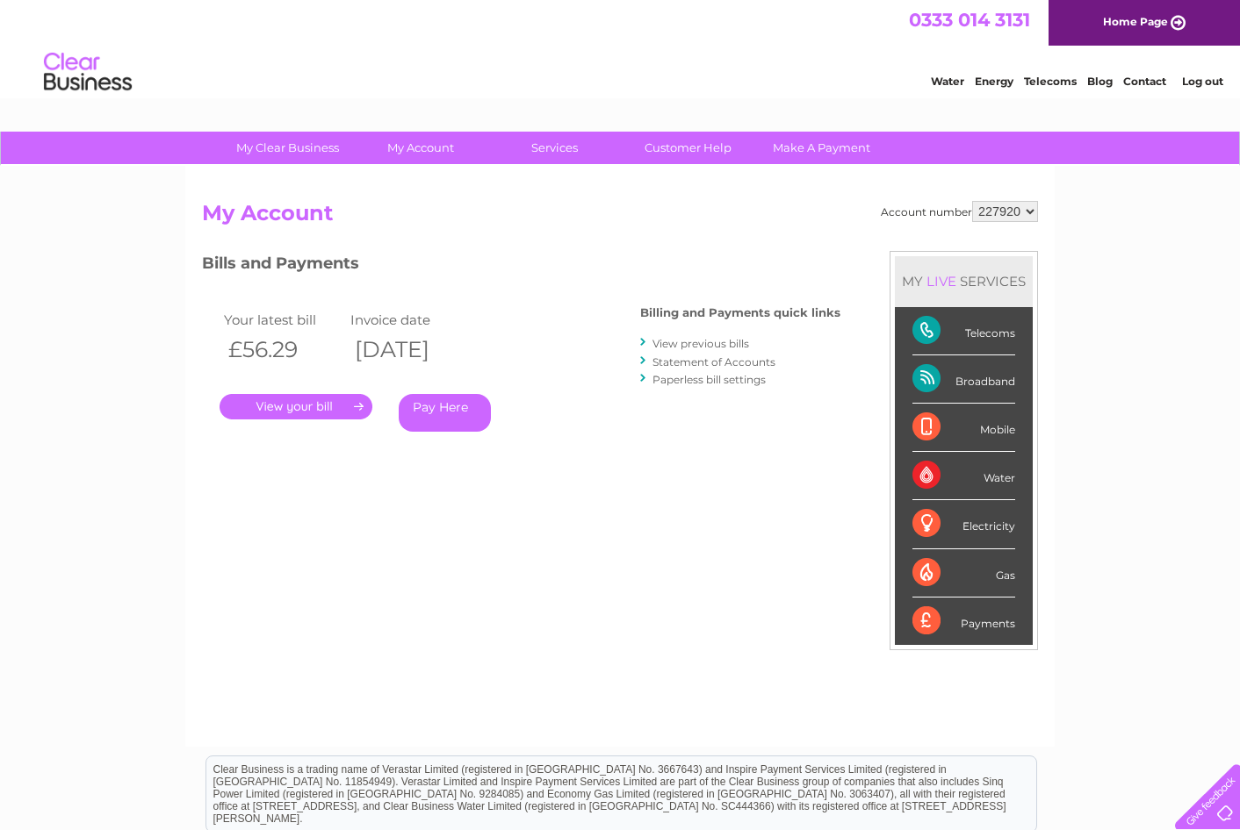
click at [298, 396] on link "." at bounding box center [295, 406] width 153 height 25
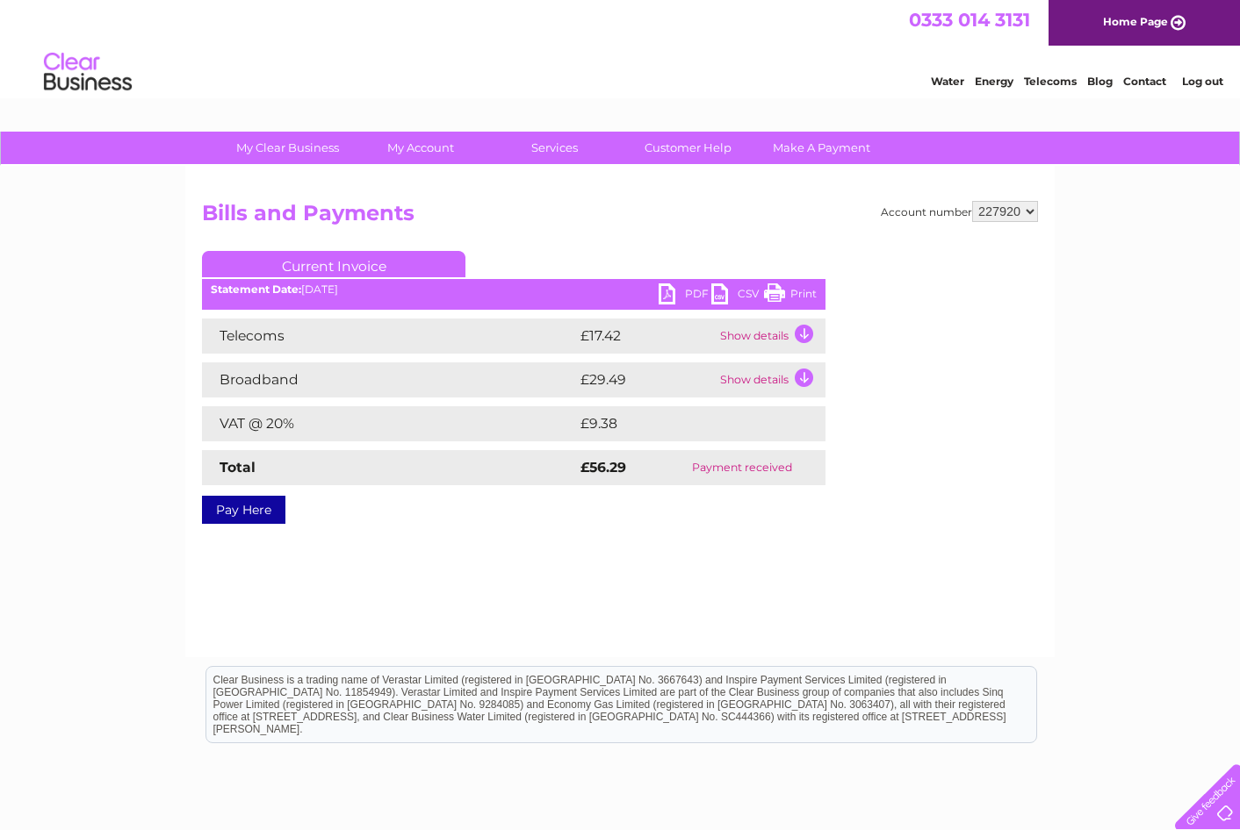
click at [760, 319] on td "Show details" at bounding box center [770, 336] width 110 height 35
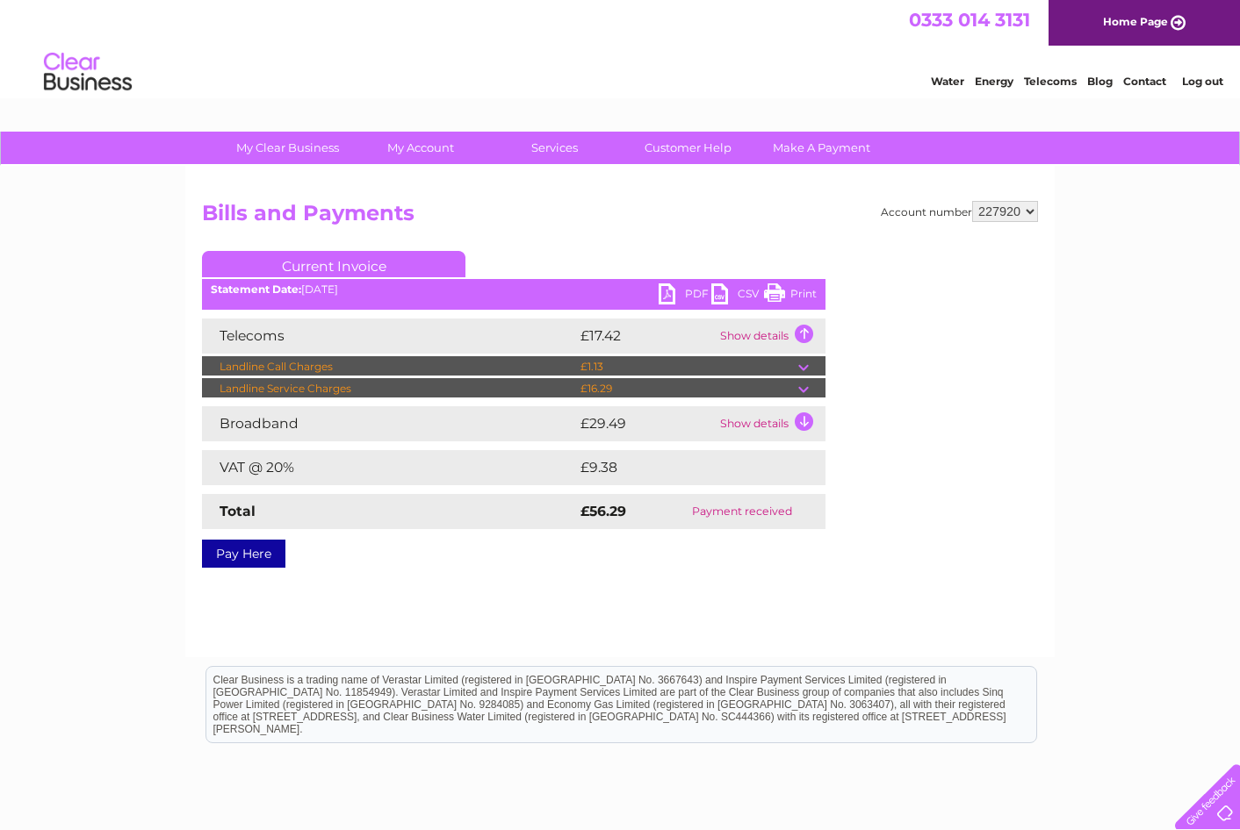
click at [761, 320] on td "Show details" at bounding box center [770, 336] width 110 height 35
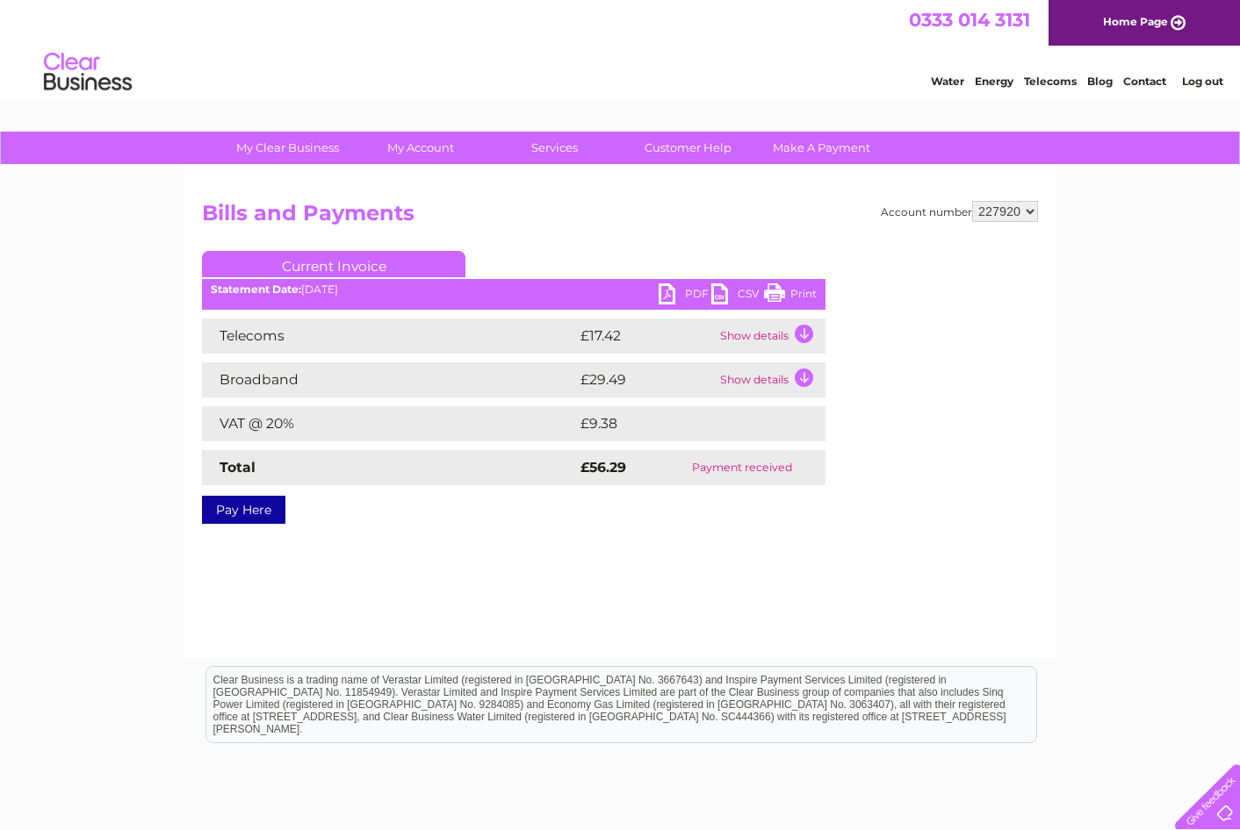
click at [768, 364] on td "Show details" at bounding box center [770, 380] width 110 height 35
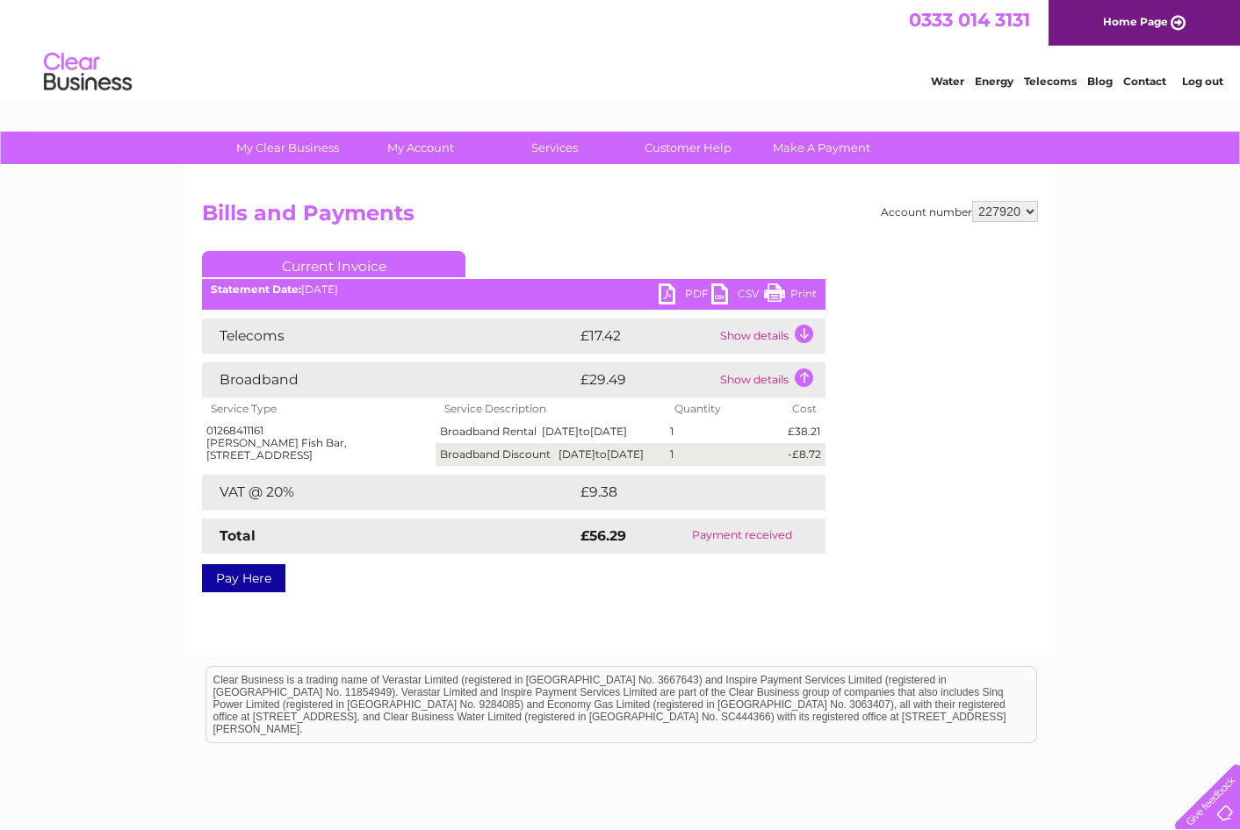
click at [781, 375] on td "Show details" at bounding box center [770, 380] width 110 height 35
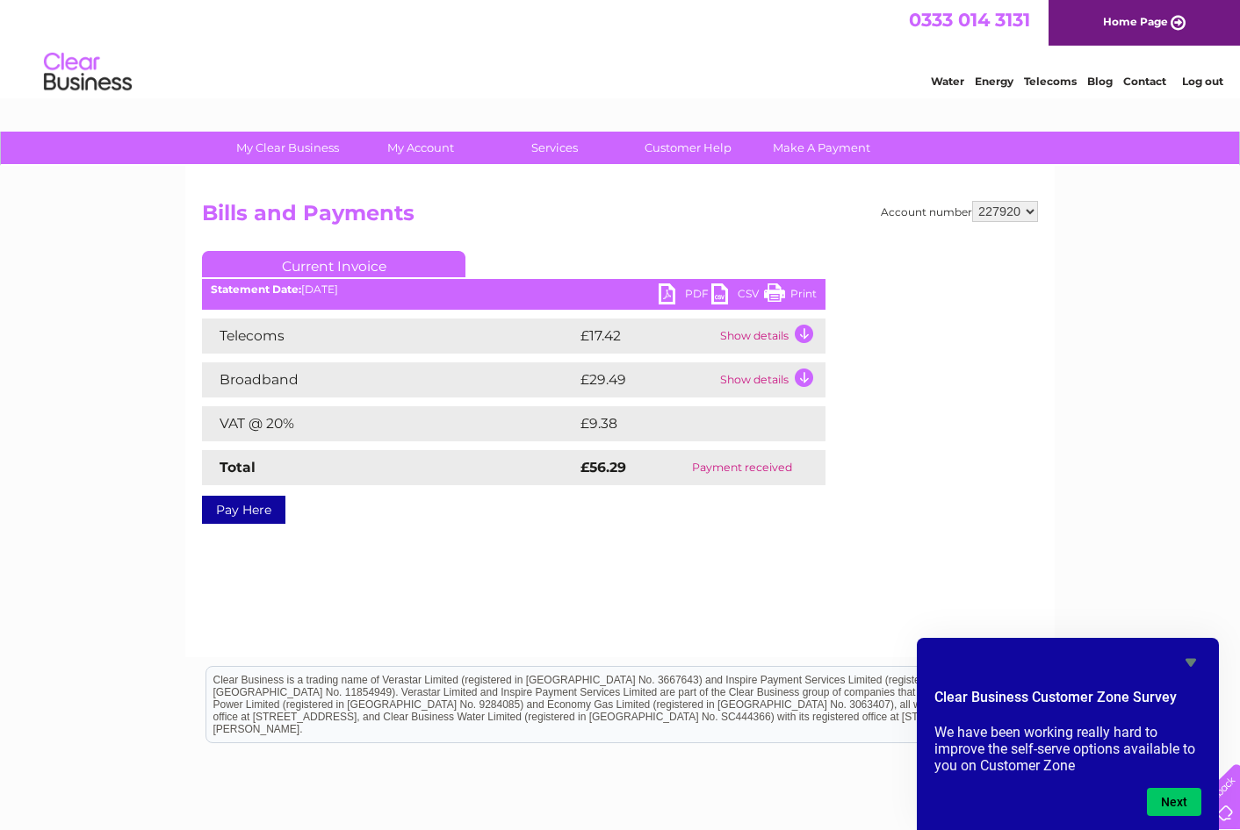
click at [676, 286] on link "PDF" at bounding box center [684, 296] width 53 height 25
